Goal: Task Accomplishment & Management: Manage account settings

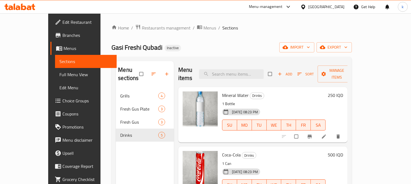
click at [143, 33] on div "Home / Restaurants management / Menus / Sections Gasi Freshi Qubadi Inactive im…" at bounding box center [231, 137] width 240 height 226
click at [142, 25] on span "Restaurants management" at bounding box center [166, 28] width 49 height 7
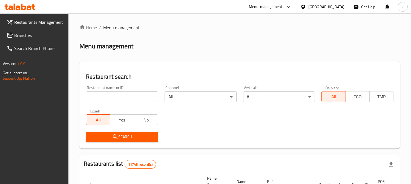
drag, startPoint x: 103, startPoint y: 95, endPoint x: 105, endPoint y: 105, distance: 10.6
click at [103, 95] on input "search" at bounding box center [122, 97] width 72 height 11
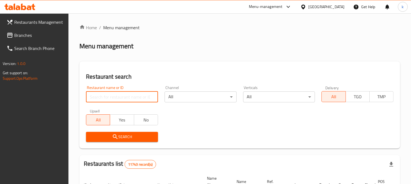
paste input "Slushy, Zayona"
type input "Slushy, Zayona"
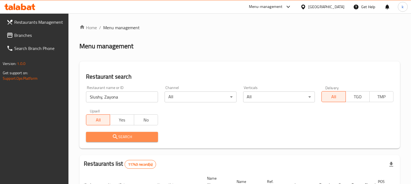
click at [108, 135] on span "Search" at bounding box center [121, 137] width 63 height 7
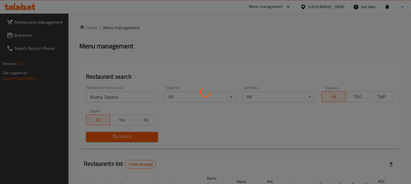
scroll to position [62, 0]
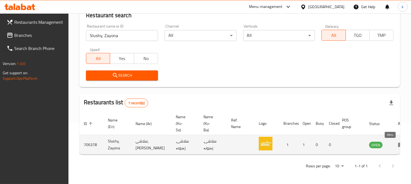
click at [398, 143] on icon "enhanced table" at bounding box center [401, 145] width 7 height 7
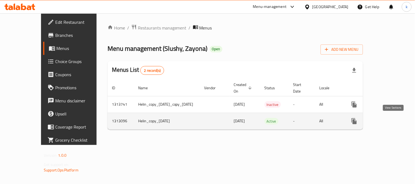
click at [391, 121] on icon "enhanced table" at bounding box center [393, 121] width 7 height 7
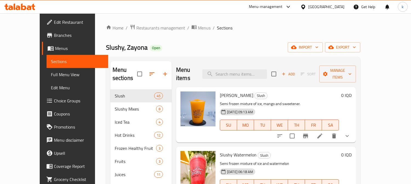
click at [51, 74] on span "Full Menu View" at bounding box center [77, 74] width 53 height 7
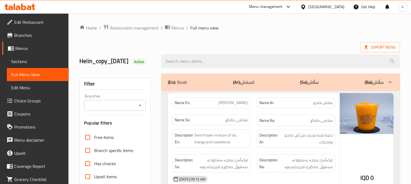
click at [101, 109] on input "Branches" at bounding box center [110, 106] width 49 height 8
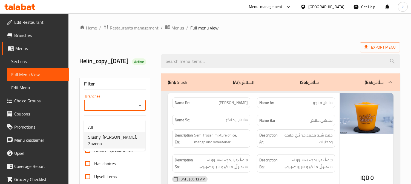
drag, startPoint x: 112, startPoint y: 138, endPoint x: 144, endPoint y: 116, distance: 38.0
click at [112, 138] on span "Slushy, Zayona, Zayona" at bounding box center [114, 140] width 53 height 13
type input "Slushy, Zayona, Zayona"
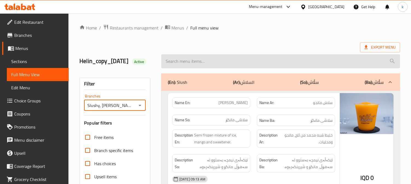
click at [186, 65] on input "search" at bounding box center [280, 61] width 239 height 14
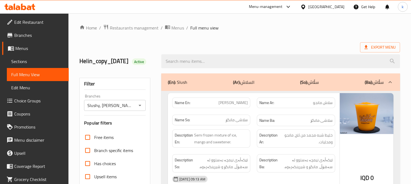
paste input "Kiwi Frozen"
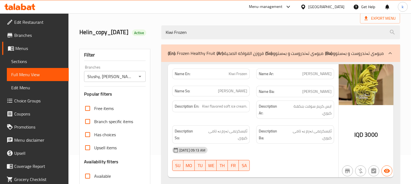
scroll to position [51, 0]
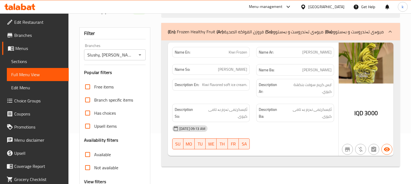
type input "Kiwi Frozen"
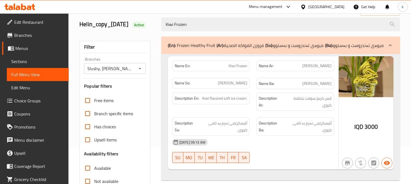
scroll to position [0, 0]
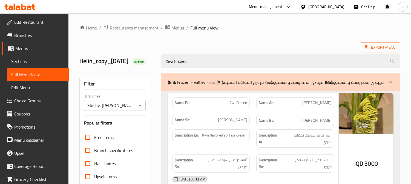
click at [135, 25] on span "Restaurants management" at bounding box center [134, 28] width 49 height 7
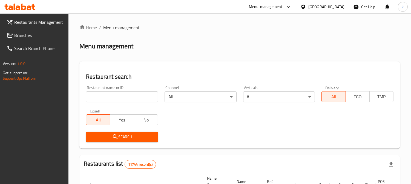
drag, startPoint x: 97, startPoint y: 96, endPoint x: 93, endPoint y: 117, distance: 21.1
click at [97, 95] on input "search" at bounding box center [122, 97] width 72 height 11
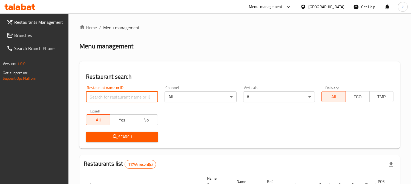
paste input "Mizher Al Samak 2"
type input "Mizher Al Samak 2"
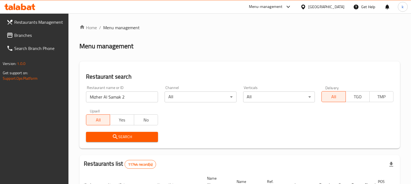
click at [107, 138] on span "Search" at bounding box center [121, 137] width 63 height 7
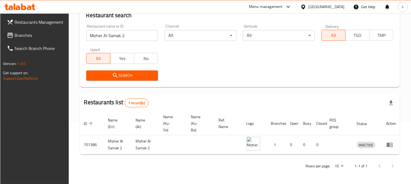
scroll to position [66, 0]
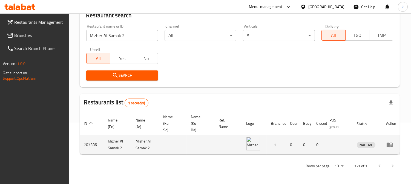
click at [391, 143] on icon "enhanced table" at bounding box center [389, 145] width 7 height 7
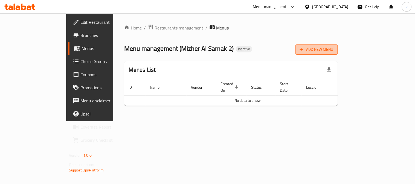
click at [333, 48] on span "Add New Menu" at bounding box center [317, 49] width 34 height 7
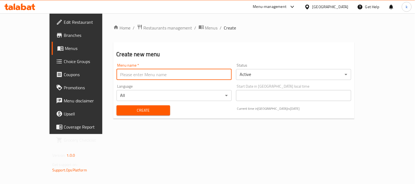
click at [117, 72] on input "text" at bounding box center [174, 74] width 115 height 11
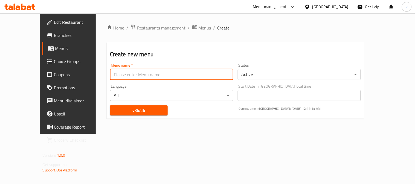
type input "Khaled"
drag, startPoint x: 121, startPoint y: 113, endPoint x: 127, endPoint y: 92, distance: 21.8
click at [121, 113] on span "Create" at bounding box center [138, 110] width 49 height 7
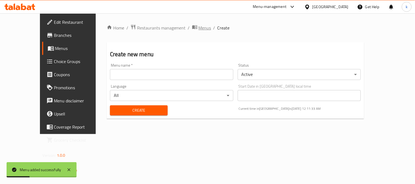
click at [199, 27] on span "Menus" at bounding box center [205, 28] width 13 height 7
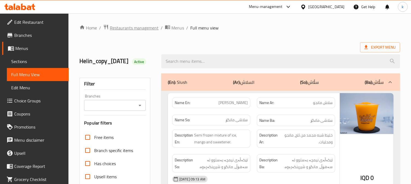
click at [149, 29] on span "Restaurants management" at bounding box center [134, 28] width 49 height 7
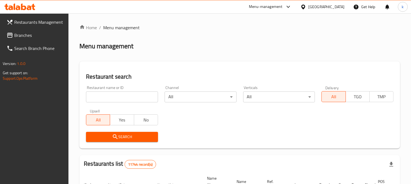
drag, startPoint x: 104, startPoint y: 97, endPoint x: 101, endPoint y: 114, distance: 16.9
click at [104, 97] on input "search" at bounding box center [122, 97] width 72 height 11
paste input "Mizher Al Samak Restaurant"
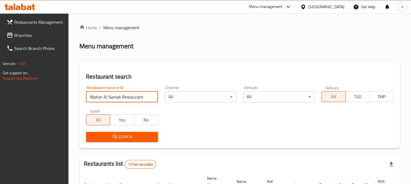
type input "Mizher Al Samak Restaurant"
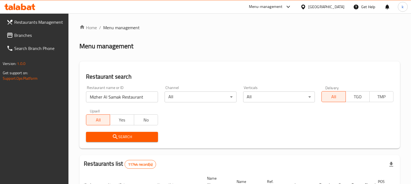
click at [105, 135] on span "Search" at bounding box center [121, 137] width 63 height 7
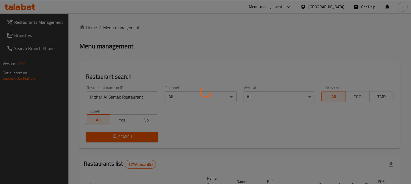
scroll to position [45, 0]
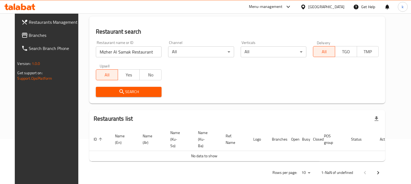
click at [33, 33] on span "Branches" at bounding box center [54, 35] width 50 height 7
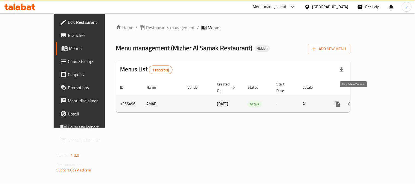
click at [341, 101] on icon "more" at bounding box center [337, 104] width 7 height 7
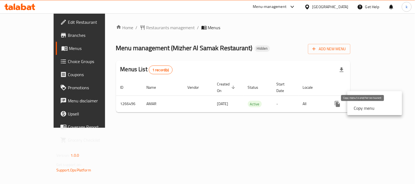
click at [368, 109] on strong "Copy menu" at bounding box center [364, 108] width 21 height 7
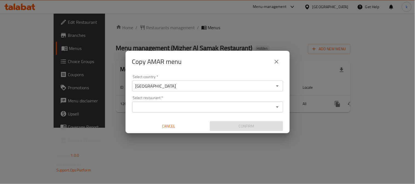
click at [184, 107] on input "Select restaurant   *" at bounding box center [203, 107] width 139 height 8
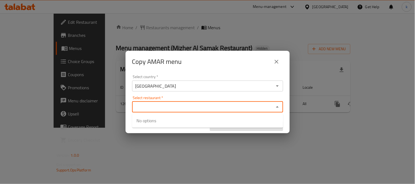
paste input "Mizher Al Samak 2"
type input "Mizher Al Samak 2"
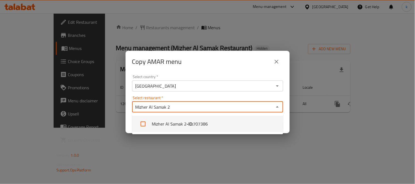
click at [172, 123] on li "Mizher Al Samak 2 - ID: 707386" at bounding box center [207, 124] width 151 height 16
checkbox input "true"
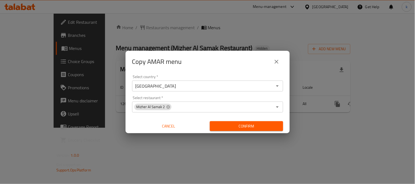
drag, startPoint x: 193, startPoint y: 150, endPoint x: 219, endPoint y: 136, distance: 29.7
click at [193, 149] on div "Copy AMAR menu Select country   * Iraq Select country * Select restaurant   * M…" at bounding box center [207, 92] width 415 height 184
click at [229, 126] on span "Confirm" at bounding box center [246, 126] width 65 height 7
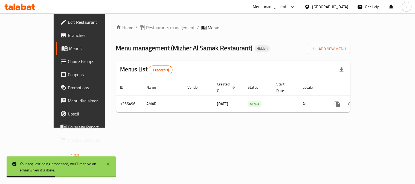
click at [68, 24] on span "Edit Restaurant" at bounding box center [93, 22] width 51 height 7
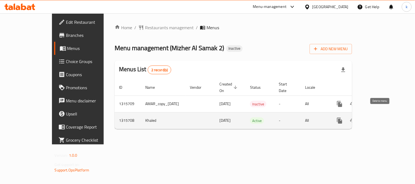
click at [369, 118] on icon "enhanced table" at bounding box center [366, 121] width 7 height 7
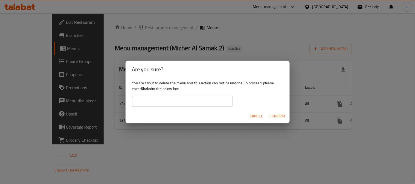
click at [149, 88] on b "Khaled" at bounding box center [146, 88] width 11 height 7
drag, startPoint x: 149, startPoint y: 88, endPoint x: 152, endPoint y: 95, distance: 7.0
click at [149, 90] on b "Khaled" at bounding box center [146, 88] width 11 height 7
copy b "Khaled"
click at [159, 102] on input "text" at bounding box center [182, 101] width 101 height 11
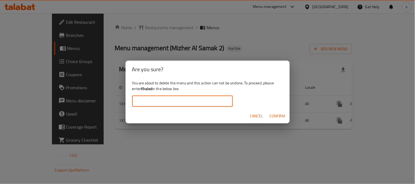
paste input "Khaled"
type input "Khaled"
click at [279, 117] on span "Confirm" at bounding box center [278, 116] width 16 height 7
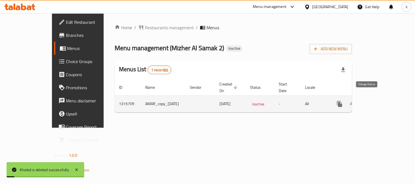
click at [356, 101] on icon "enhanced table" at bounding box center [353, 104] width 7 height 7
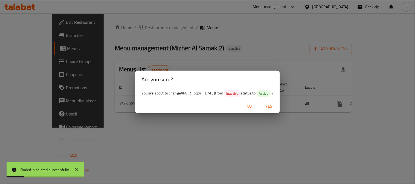
click at [275, 105] on span "Yes" at bounding box center [268, 106] width 13 height 7
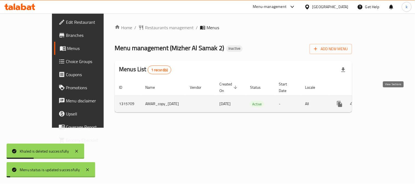
click at [382, 101] on icon "enhanced table" at bounding box center [379, 104] width 7 height 7
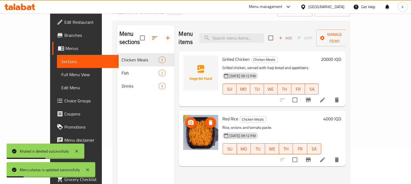
scroll to position [51, 0]
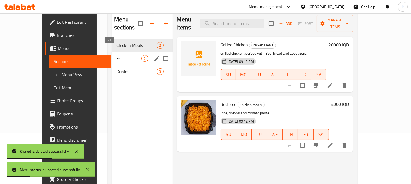
click at [116, 55] on span "Fish" at bounding box center [128, 58] width 25 height 7
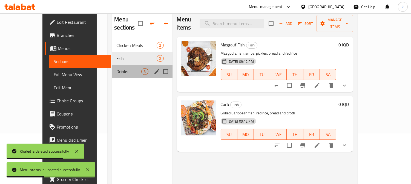
click at [112, 67] on div "Drinks 3" at bounding box center [142, 71] width 60 height 13
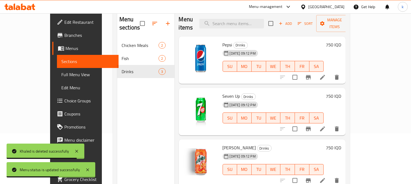
click at [61, 90] on span "Edit Menu" at bounding box center [87, 88] width 53 height 7
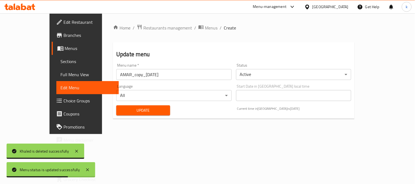
click at [129, 75] on input "AMAR_copy_05/10/2025" at bounding box center [173, 74] width 115 height 11
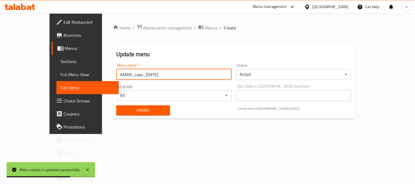
click at [129, 75] on input "AMAR_copy_05/10/2025" at bounding box center [173, 74] width 115 height 11
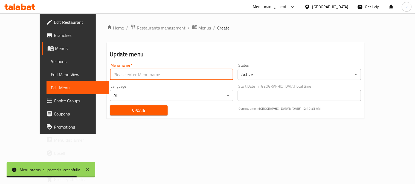
click at [129, 75] on input "text" at bounding box center [171, 74] width 123 height 11
type input "Khaled"
click at [114, 108] on span "Update" at bounding box center [138, 110] width 49 height 7
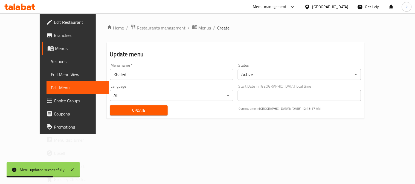
click at [54, 37] on span "Branches" at bounding box center [79, 35] width 51 height 7
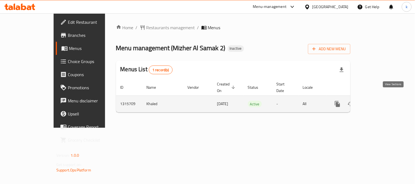
click at [380, 101] on icon "enhanced table" at bounding box center [377, 104] width 7 height 7
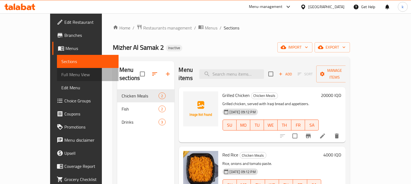
click at [61, 71] on span "Full Menu View" at bounding box center [87, 74] width 53 height 7
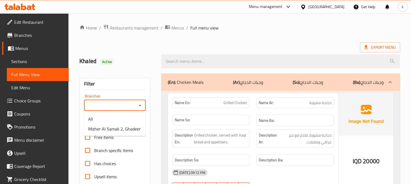
click at [114, 107] on input "Branches" at bounding box center [110, 106] width 49 height 8
click at [112, 129] on span "Mizher Al Samak 2, Ghadeer" at bounding box center [114, 129] width 53 height 7
type input "Mizher Al Samak 2, Ghadeer"
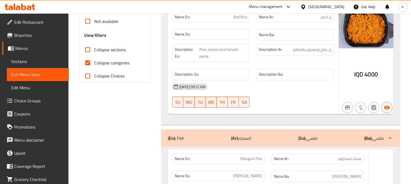
scroll to position [203, 0]
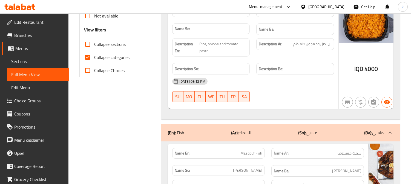
click at [103, 54] on span "Collapse categories" at bounding box center [111, 57] width 35 height 7
click at [94, 54] on input "Collapse categories" at bounding box center [87, 57] width 13 height 13
checkbox input "false"
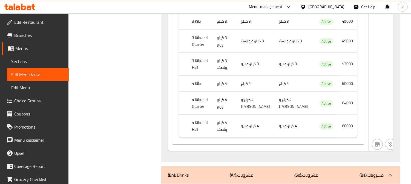
scroll to position [909, 0]
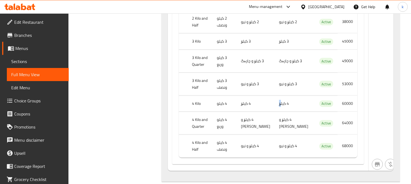
drag, startPoint x: 264, startPoint y: 103, endPoint x: 314, endPoint y: 104, distance: 49.8
click at [305, 104] on tr "4 Kilo 4 كيلو 4 کیلۆ 4 کیلۆ Active 60000" at bounding box center [268, 104] width 178 height 16
drag, startPoint x: 261, startPoint y: 80, endPoint x: 308, endPoint y: 81, distance: 46.8
click at [304, 81] on tr "3 Kilo and Half 3 كيلو ونصف 3 کیلۆ و نیو 3 کیلۆ و نیو Active 53000" at bounding box center [268, 84] width 178 height 23
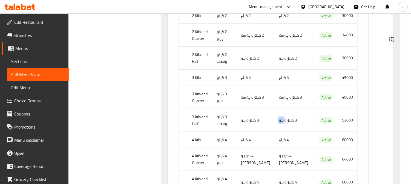
scroll to position [858, 0]
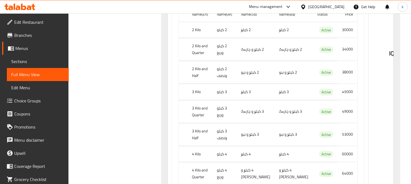
drag, startPoint x: 263, startPoint y: 107, endPoint x: 315, endPoint y: 112, distance: 52.5
click at [296, 109] on tr "3 Kilo and Quarter 3 كيلو وربع 3 کیلۆ و چارەگ 3 کیلۆ و چارەگ Active 49000" at bounding box center [268, 111] width 178 height 23
drag, startPoint x: 262, startPoint y: 92, endPoint x: 329, endPoint y: 89, distance: 67.1
click at [308, 92] on tr "3 Kilo 3 كيلو 3 کیلۆ 3 کیلۆ Active 45000" at bounding box center [268, 92] width 178 height 16
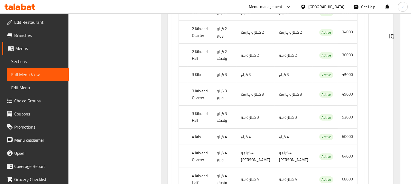
scroll to position [402, 0]
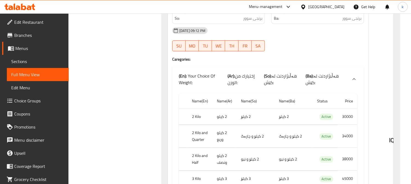
click at [19, 32] on span "Branches" at bounding box center [39, 35] width 50 height 7
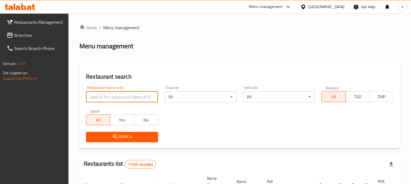
click at [108, 92] on input "search" at bounding box center [122, 97] width 72 height 11
paste input "Uncle [PERSON_NAME], Saydiya"
type input "Uncle [PERSON_NAME], Saydiya"
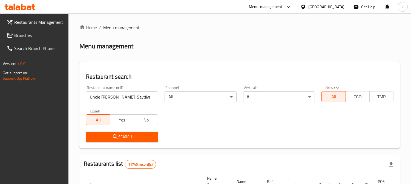
click at [90, 140] on button "Search" at bounding box center [122, 137] width 72 height 10
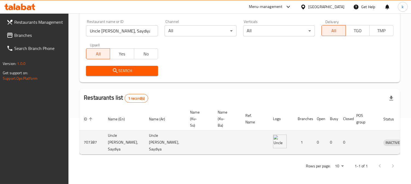
scroll to position [0, 1]
click at [410, 140] on icon "enhanced table" at bounding box center [415, 143] width 7 height 7
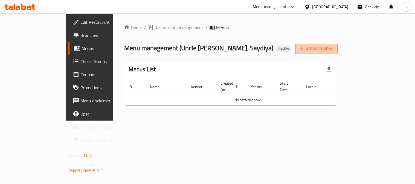
click at [333, 50] on span "Add New Menu" at bounding box center [317, 49] width 34 height 7
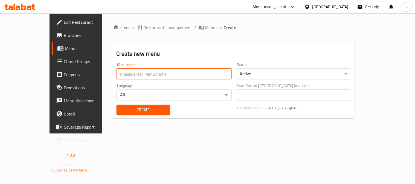
click at [117, 76] on input "text" at bounding box center [174, 74] width 115 height 11
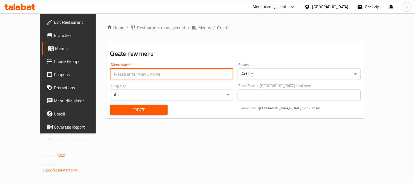
type input "menu"
click at [124, 114] on button "Create" at bounding box center [139, 110] width 58 height 10
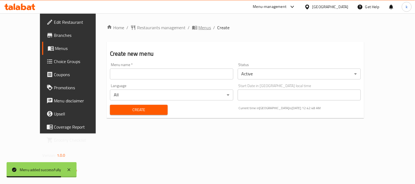
click at [199, 29] on span "Menus" at bounding box center [205, 27] width 13 height 7
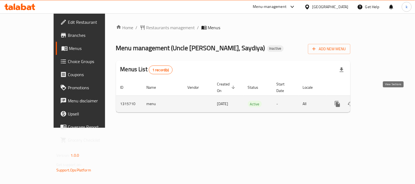
click at [384, 98] on link "enhanced table" at bounding box center [376, 104] width 13 height 13
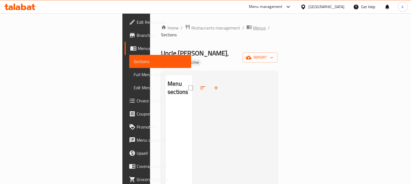
click at [253, 28] on span "Menus" at bounding box center [259, 28] width 13 height 7
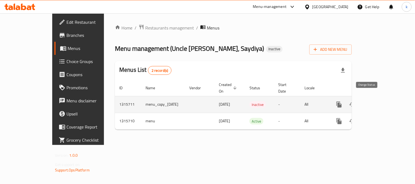
click at [359, 100] on button "enhanced table" at bounding box center [352, 104] width 13 height 13
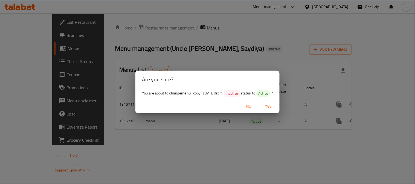
click at [275, 103] on span "Yes" at bounding box center [268, 106] width 13 height 7
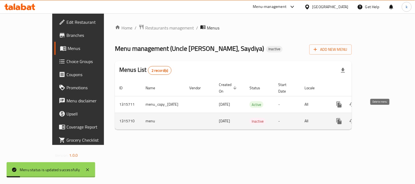
click at [369, 118] on icon "enhanced table" at bounding box center [365, 121] width 7 height 7
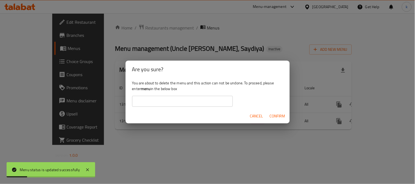
click at [146, 89] on b "menu" at bounding box center [146, 88] width 10 height 7
drag, startPoint x: 146, startPoint y: 89, endPoint x: 170, endPoint y: 105, distance: 28.4
click at [146, 90] on b "menu" at bounding box center [146, 88] width 10 height 7
copy b "menu"
drag, startPoint x: 157, startPoint y: 102, endPoint x: 161, endPoint y: 103, distance: 4.0
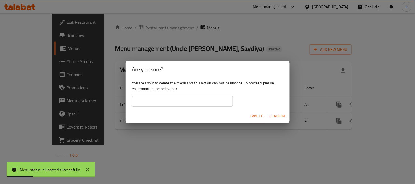
click at [157, 102] on input "text" at bounding box center [182, 101] width 101 height 11
paste input "menu"
type input "menu"
click at [272, 118] on span "Confirm" at bounding box center [278, 116] width 16 height 7
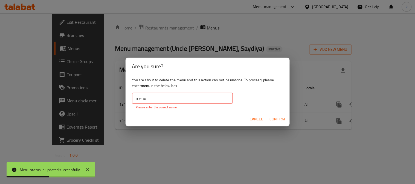
click at [176, 103] on input "menu" at bounding box center [182, 98] width 101 height 11
click at [136, 98] on input "menu" at bounding box center [182, 98] width 101 height 11
click at [272, 119] on span "Confirm" at bounding box center [278, 119] width 16 height 7
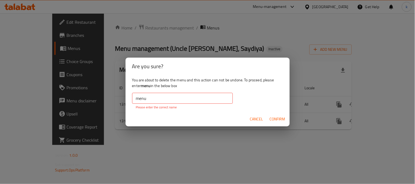
drag, startPoint x: 136, startPoint y: 99, endPoint x: 141, endPoint y: 102, distance: 5.9
click at [136, 100] on input "menu" at bounding box center [182, 98] width 101 height 11
click at [283, 117] on span "Confirm" at bounding box center [278, 119] width 16 height 7
click at [258, 121] on span "Cancel" at bounding box center [256, 119] width 13 height 7
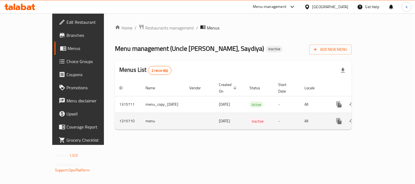
click at [289, 143] on div "Home / Restaurants management / Menus Menu management ( Uncle Otaki, Saydiya ) …" at bounding box center [233, 79] width 259 height 132
drag, startPoint x: 123, startPoint y: 114, endPoint x: 111, endPoint y: 116, distance: 12.0
click at [141, 116] on td "menu" at bounding box center [163, 121] width 44 height 17
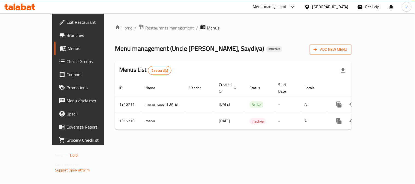
copy td "menu"
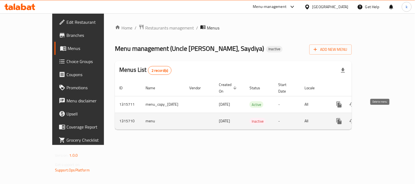
click at [369, 118] on icon "enhanced table" at bounding box center [365, 121] width 7 height 7
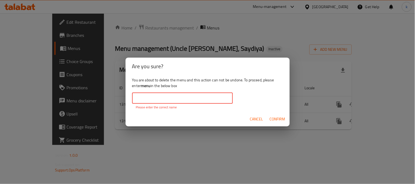
click at [162, 97] on input "text" at bounding box center [182, 98] width 101 height 11
paste input "menu"
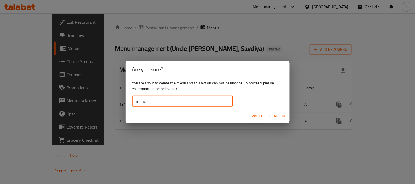
click at [273, 116] on span "Confirm" at bounding box center [278, 116] width 16 height 7
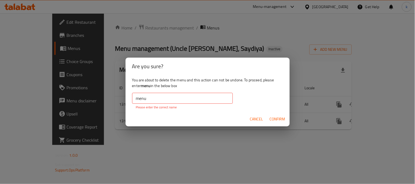
click at [159, 97] on input "menu" at bounding box center [182, 98] width 101 height 11
click at [137, 99] on input "menu" at bounding box center [182, 98] width 101 height 11
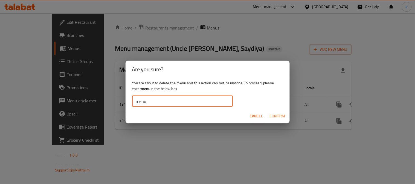
type input "menu"
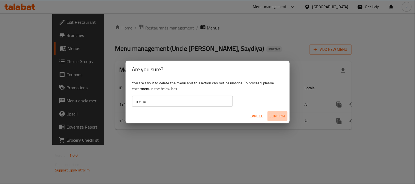
click at [270, 117] on span "Confirm" at bounding box center [278, 116] width 16 height 7
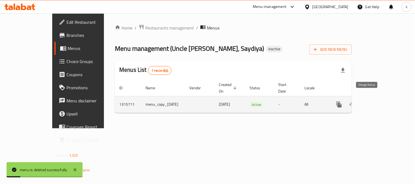
click at [356, 101] on icon "enhanced table" at bounding box center [352, 104] width 7 height 7
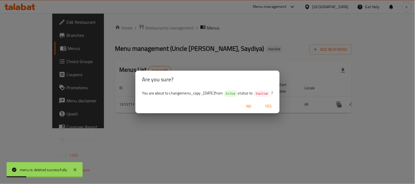
click at [304, 132] on div "Are you sure? You are about to change menu_copy_05/10/2025 from Active status t…" at bounding box center [207, 92] width 415 height 184
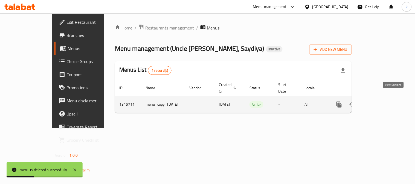
click at [382, 101] on icon "enhanced table" at bounding box center [378, 104] width 7 height 7
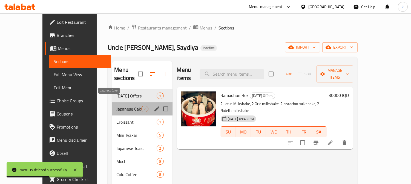
click at [117, 106] on span "Japanese Cake" at bounding box center [128, 109] width 25 height 7
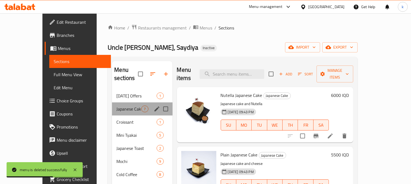
click at [112, 107] on div "Japanese Cake 7" at bounding box center [142, 109] width 60 height 13
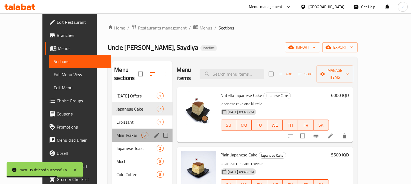
click at [112, 129] on div "Mini Tyakai 5" at bounding box center [142, 135] width 60 height 13
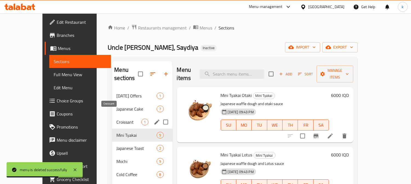
click at [116, 119] on span "Croissant" at bounding box center [128, 122] width 25 height 7
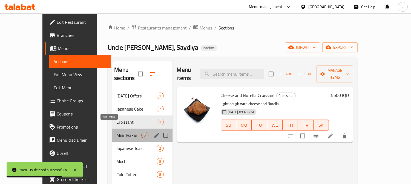
click at [116, 132] on span "Mini Tyakai" at bounding box center [128, 135] width 25 height 7
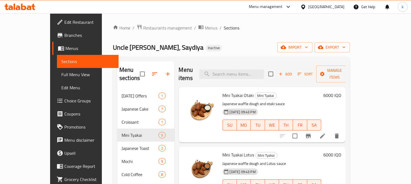
click at [52, 17] on link "Edit Restaurant" at bounding box center [85, 22] width 66 height 13
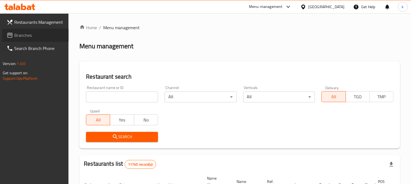
click at [30, 36] on span "Branches" at bounding box center [39, 35] width 50 height 7
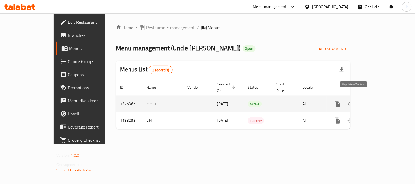
click at [340, 101] on icon "more" at bounding box center [337, 104] width 5 height 6
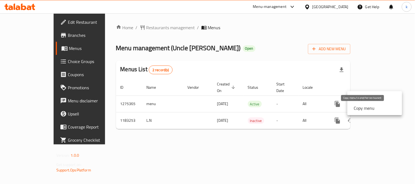
click at [364, 105] on strong "Copy menu" at bounding box center [364, 108] width 21 height 7
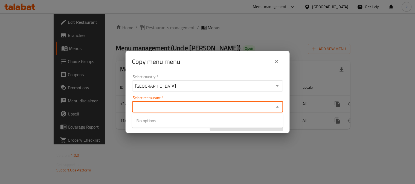
click at [154, 108] on input "Select restaurant   *" at bounding box center [203, 107] width 139 height 8
paste input "Uncle [PERSON_NAME], Saydiya"
type input "Uncle [PERSON_NAME], Saydiya"
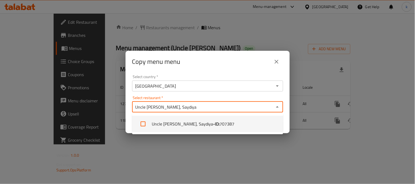
click at [156, 123] on li "Uncle Otaki, Saydiya - ID: 707387" at bounding box center [207, 124] width 151 height 16
checkbox input "true"
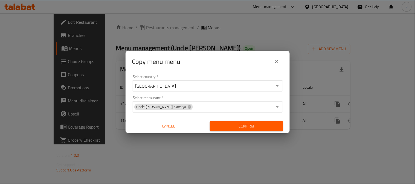
click at [177, 141] on div "Copy menu menu Select country   * Iraq Select country * Select restaurant   * U…" at bounding box center [207, 92] width 415 height 184
click at [231, 126] on span "Confirm" at bounding box center [246, 126] width 65 height 7
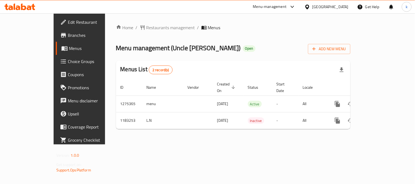
click at [68, 21] on span "Edit Restaurant" at bounding box center [93, 22] width 51 height 7
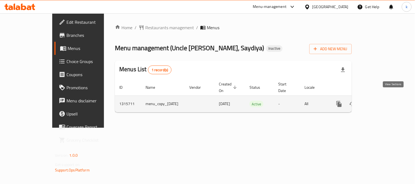
click at [382, 101] on icon "enhanced table" at bounding box center [378, 104] width 7 height 7
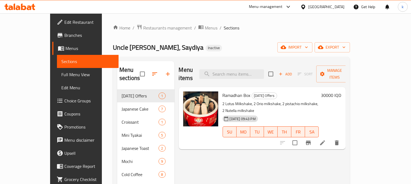
click at [61, 88] on span "Edit Menu" at bounding box center [87, 88] width 53 height 7
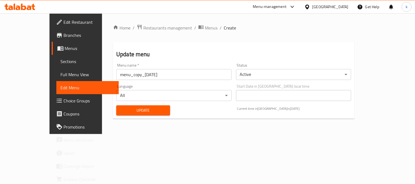
click at [116, 74] on input "menu_copy_[DATE]" at bounding box center [173, 74] width 115 height 11
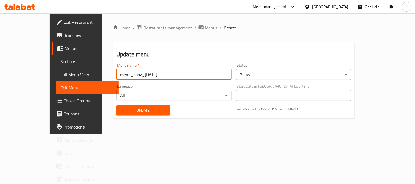
click at [116, 74] on input "menu_copy_[DATE]" at bounding box center [173, 74] width 115 height 11
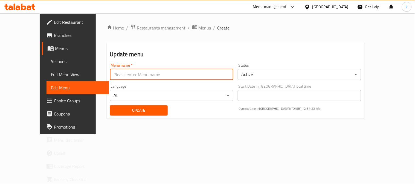
type input "ک"
click at [110, 75] on input "text" at bounding box center [171, 74] width 123 height 11
type input "Khaled"
click at [122, 106] on button "Update" at bounding box center [139, 111] width 58 height 10
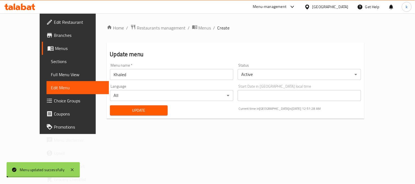
click at [199, 26] on span "Menus" at bounding box center [205, 28] width 13 height 7
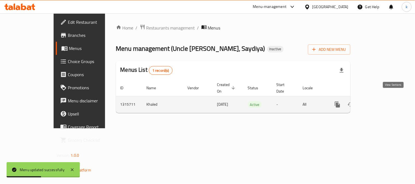
click at [380, 101] on icon "enhanced table" at bounding box center [377, 104] width 7 height 7
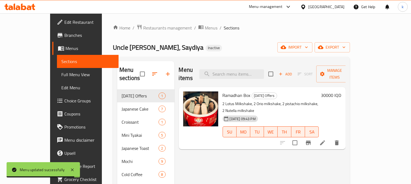
click at [61, 73] on span "Full Menu View" at bounding box center [87, 74] width 53 height 7
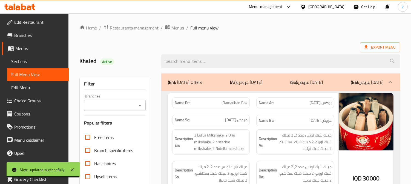
click at [103, 106] on input "Branches" at bounding box center [110, 106] width 49 height 8
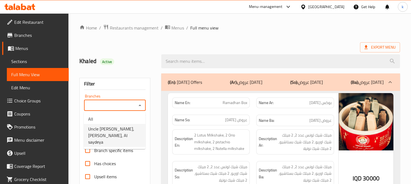
click at [117, 130] on span "Uncle Otaki, Saydiya, Al saydeya" at bounding box center [114, 136] width 53 height 20
type input "Uncle Otaki, Saydiya, Al saydeya"
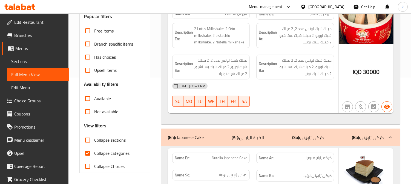
scroll to position [208, 0]
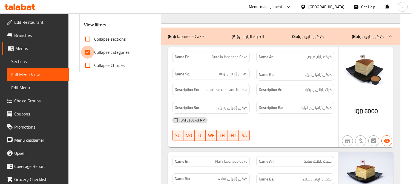
click at [86, 50] on input "Collapse categories" at bounding box center [87, 52] width 13 height 13
checkbox input "false"
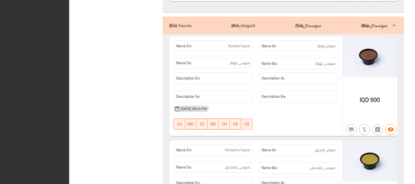
scroll to position [0, 0]
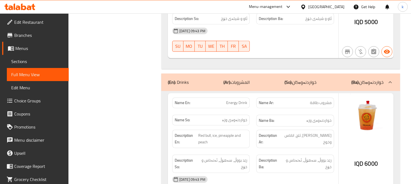
click at [22, 7] on icon at bounding box center [23, 7] width 5 height 7
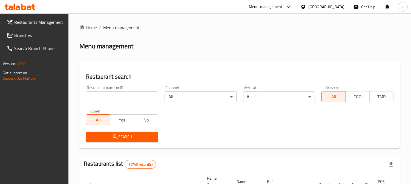
drag, startPoint x: 124, startPoint y: 98, endPoint x: 123, endPoint y: 103, distance: 5.3
click at [124, 98] on input "search" at bounding box center [122, 97] width 72 height 11
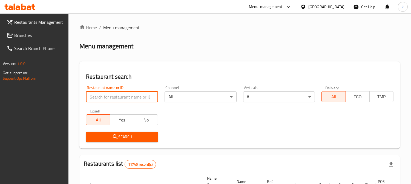
paste input "649715"
type input "649715"
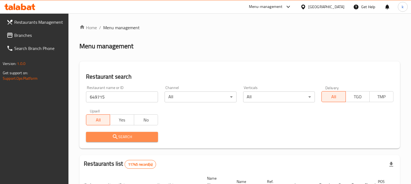
click at [113, 139] on icon "submit" at bounding box center [115, 137] width 7 height 7
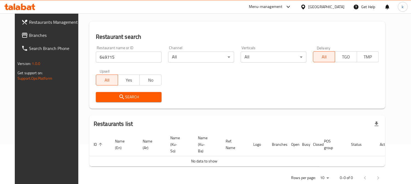
scroll to position [45, 0]
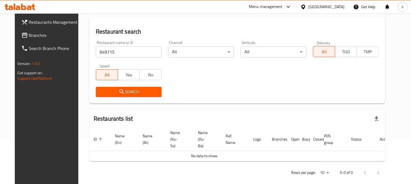
click at [17, 27] on link "Restaurants Management" at bounding box center [50, 22] width 66 height 13
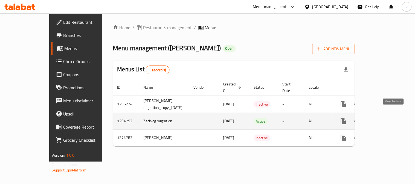
click at [386, 118] on icon "enhanced table" at bounding box center [383, 121] width 7 height 7
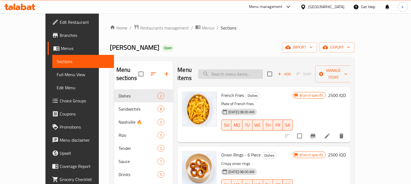
click at [258, 69] on input "search" at bounding box center [230, 74] width 65 height 10
paste input "French Fries"
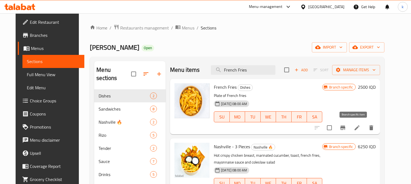
type input "French Fries"
click at [346, 129] on icon "Branch-specific-item" at bounding box center [342, 128] width 7 height 7
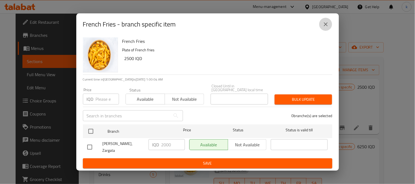
click at [326, 28] on icon "close" at bounding box center [326, 24] width 7 height 7
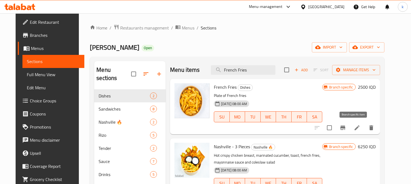
click at [345, 126] on icon "Branch-specific-item" at bounding box center [342, 128] width 5 height 4
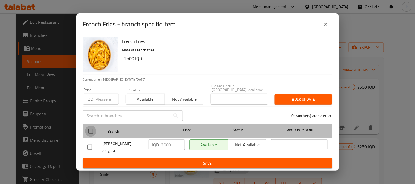
click at [94, 130] on input "checkbox" at bounding box center [90, 131] width 11 height 11
checkbox input "true"
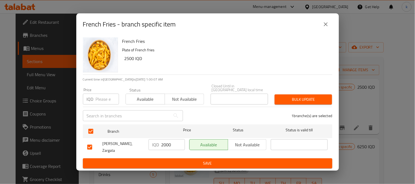
click at [167, 148] on input "2000" at bounding box center [173, 145] width 24 height 11
paste input "5"
type input "2500"
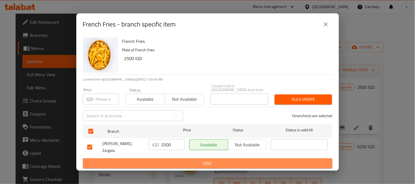
click at [182, 160] on span "Save" at bounding box center [207, 163] width 241 height 7
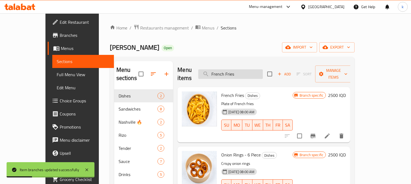
click at [240, 71] on input "French Fries" at bounding box center [230, 74] width 65 height 10
paste input "Onion Rings - 6 Piece"
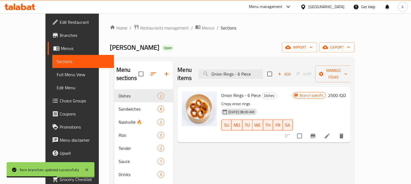
type input "Onion Rings - 6 Piece"
click at [315, 134] on icon "Branch-specific-item" at bounding box center [312, 136] width 5 height 4
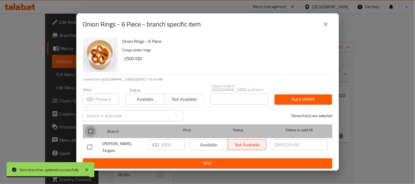
click at [93, 132] on input "checkbox" at bounding box center [90, 131] width 11 height 11
checkbox input "true"
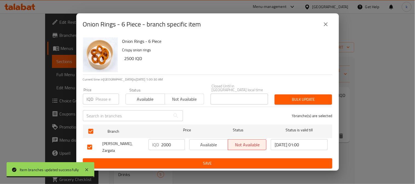
click at [165, 146] on input "2000" at bounding box center [173, 145] width 24 height 11
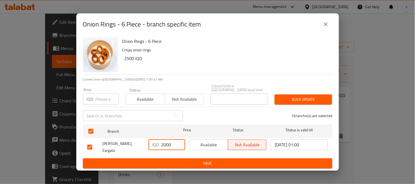
paste input "5"
type input "2500"
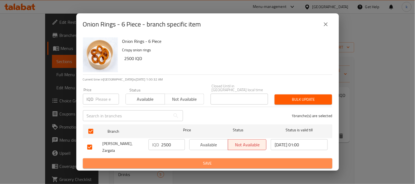
click at [192, 162] on span "Save" at bounding box center [207, 163] width 241 height 7
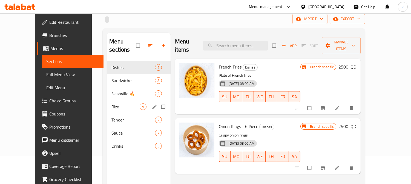
scroll to position [51, 0]
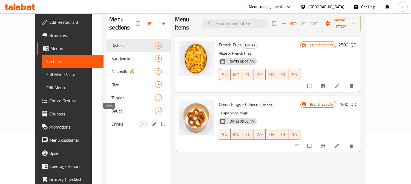
click at [111, 121] on span "Drinks" at bounding box center [125, 124] width 28 height 7
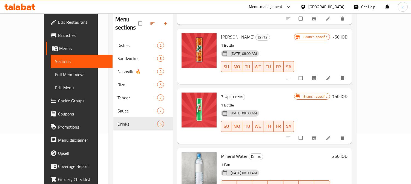
scroll to position [77, 0]
